Goal: Navigation & Orientation: Go to known website

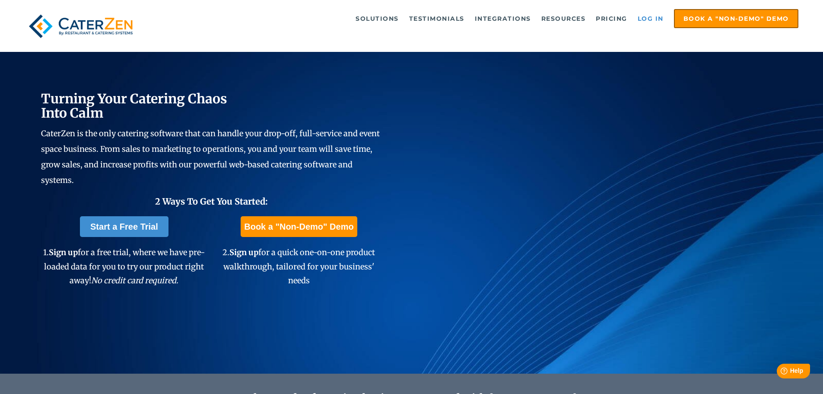
click at [664, 13] on link "Log in" at bounding box center [651, 18] width 35 height 17
click at [643, 11] on link "Log in" at bounding box center [651, 18] width 35 height 17
click at [645, 19] on link "Log in" at bounding box center [651, 18] width 35 height 17
